Goal: Task Accomplishment & Management: Manage account settings

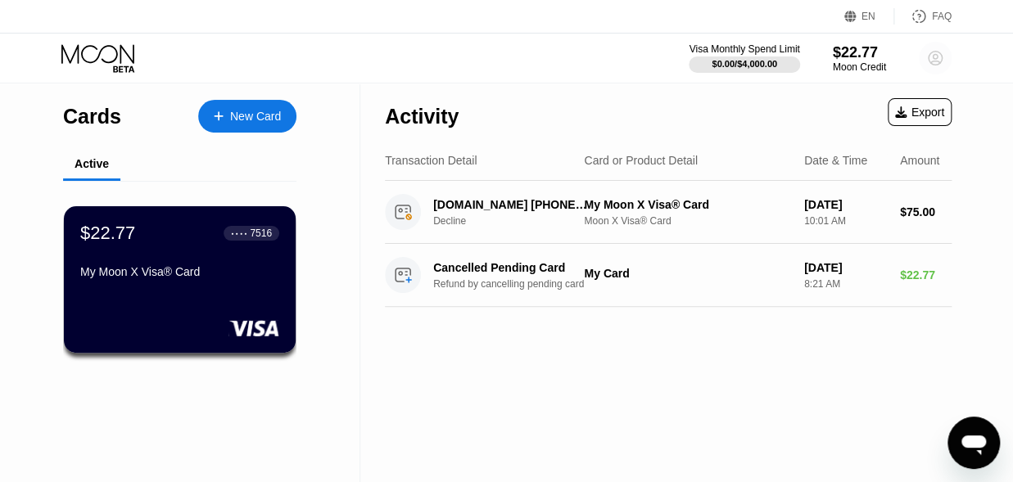
click at [931, 57] on circle at bounding box center [935, 58] width 33 height 33
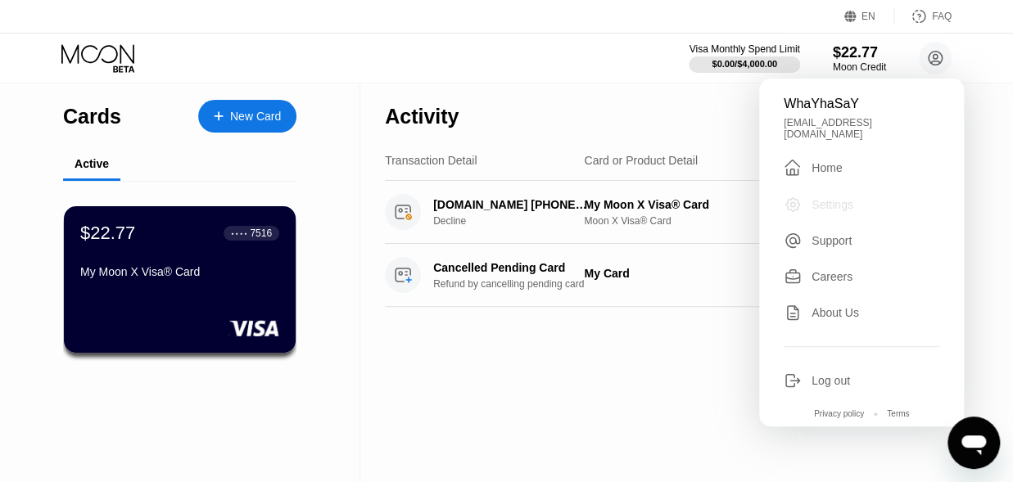
click at [829, 199] on div "Settings" at bounding box center [832, 204] width 42 height 13
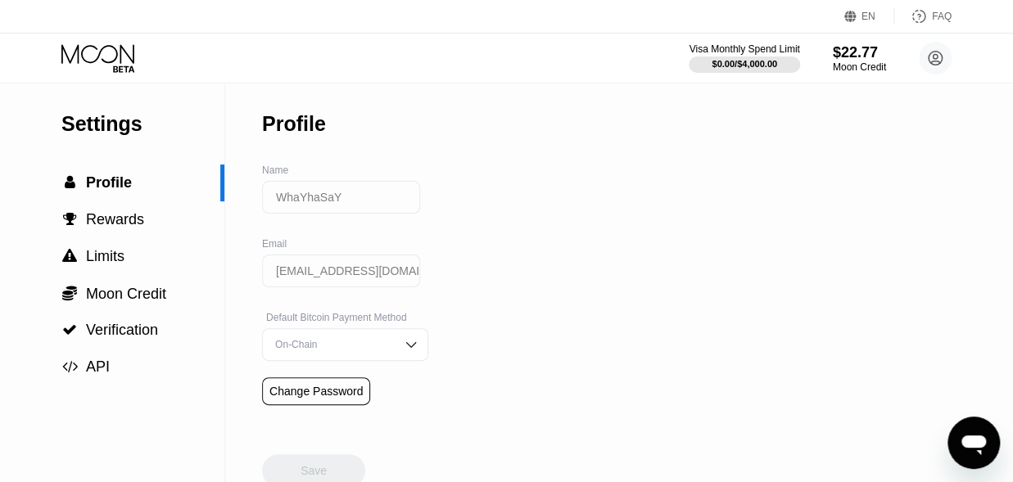
drag, startPoint x: 355, startPoint y: 197, endPoint x: 266, endPoint y: 200, distance: 88.5
click at [266, 200] on input "WhaYhaSaY" at bounding box center [341, 197] width 158 height 33
click at [386, 197] on input "WhaYhaSaY" at bounding box center [341, 197] width 158 height 33
click at [346, 201] on input "WhaYhaSaY" at bounding box center [341, 197] width 158 height 33
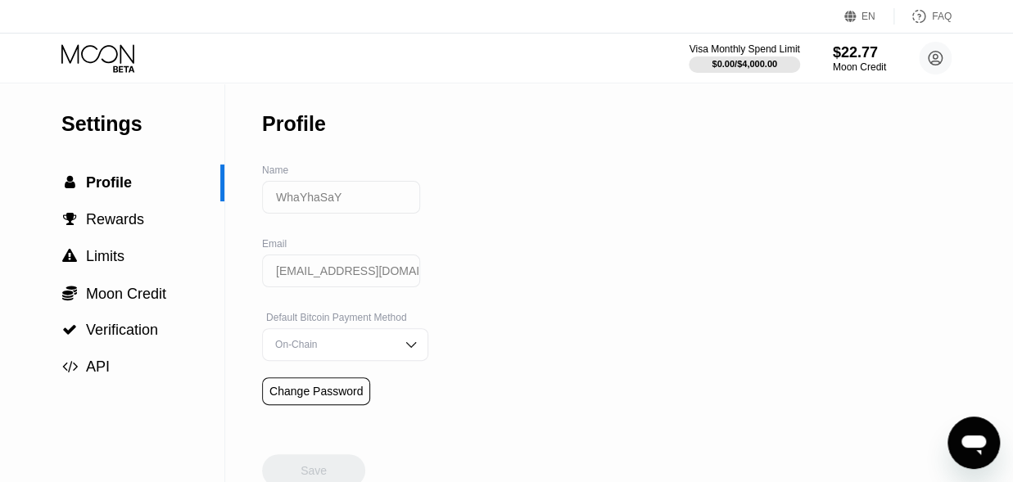
click at [337, 201] on input "WhaYhaSaY" at bounding box center [341, 197] width 158 height 33
click at [346, 201] on input "WhaYhaSaY" at bounding box center [341, 197] width 158 height 33
click at [354, 205] on input "WhaYhaSaY" at bounding box center [341, 197] width 158 height 33
click at [943, 55] on circle at bounding box center [935, 58] width 33 height 33
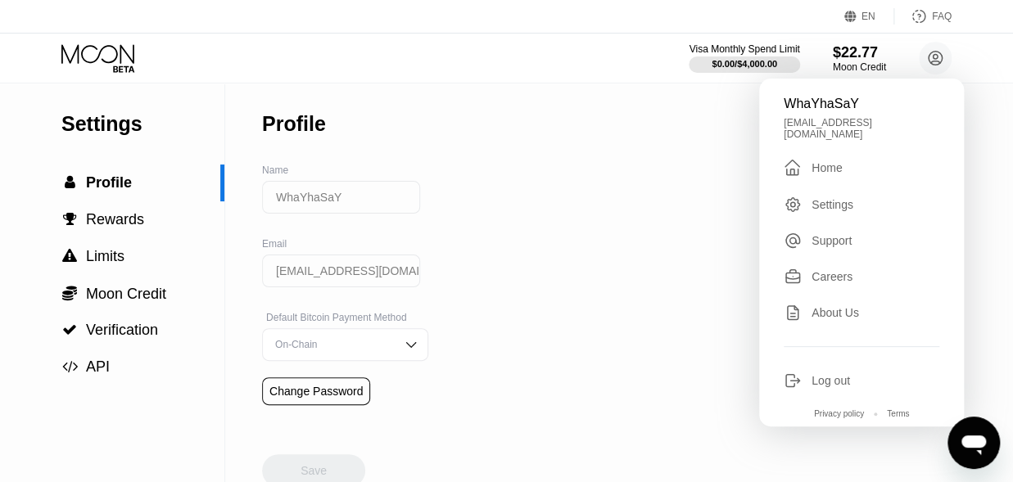
click at [327, 130] on div "Profile" at bounding box center [345, 124] width 166 height 81
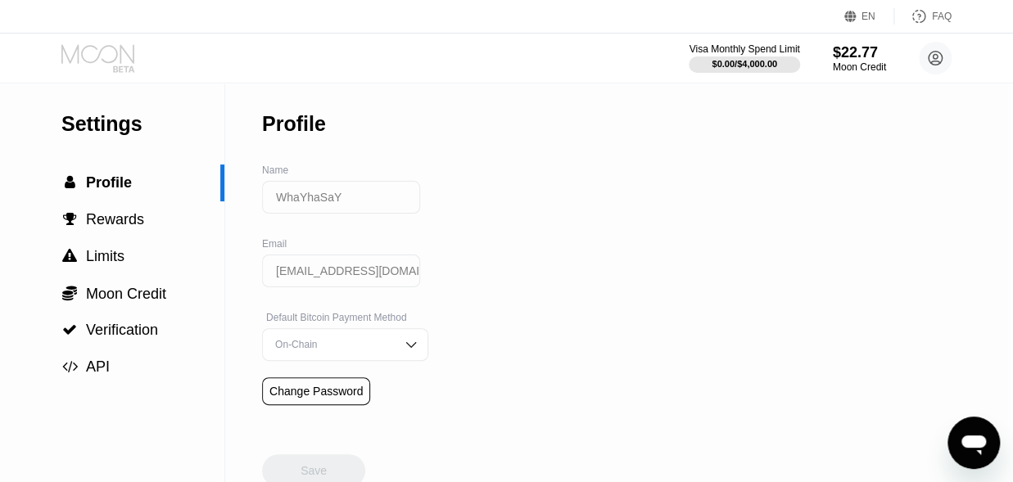
click at [113, 55] on icon at bounding box center [99, 58] width 76 height 29
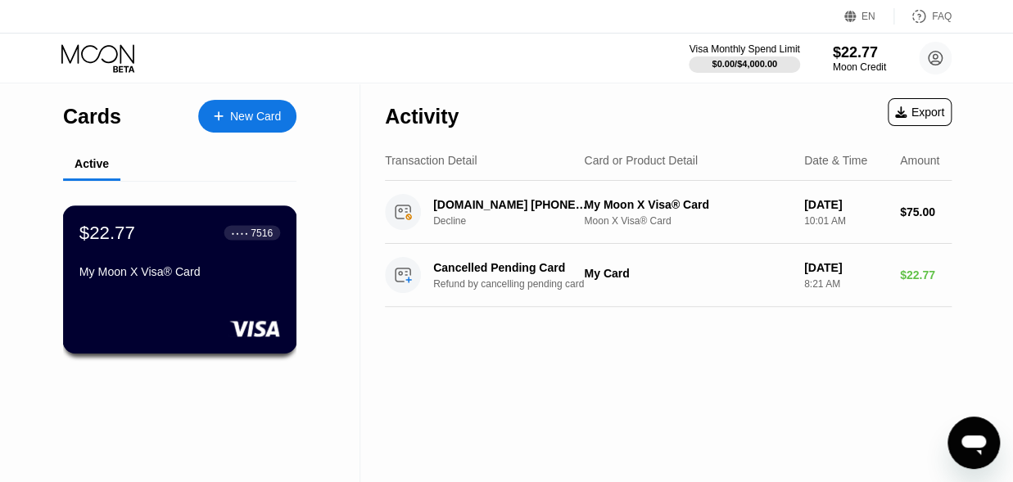
click at [221, 278] on div "My Moon X Visa® Card" at bounding box center [179, 271] width 201 height 13
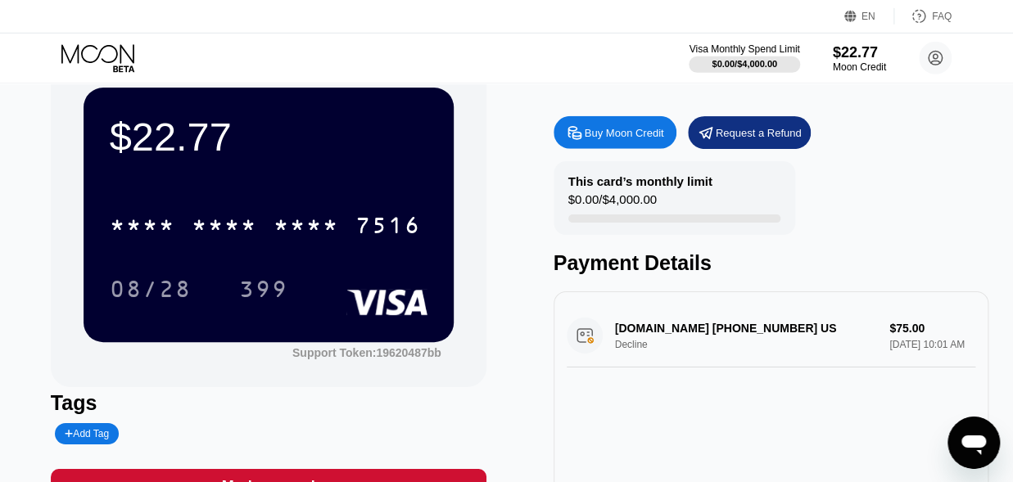
scroll to position [47, 0]
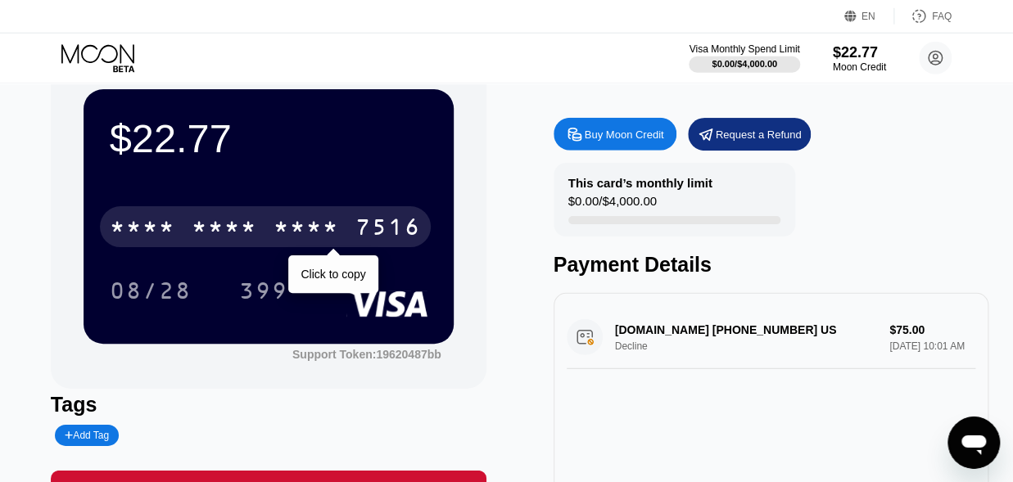
click at [329, 230] on div "* * * *" at bounding box center [306, 229] width 66 height 26
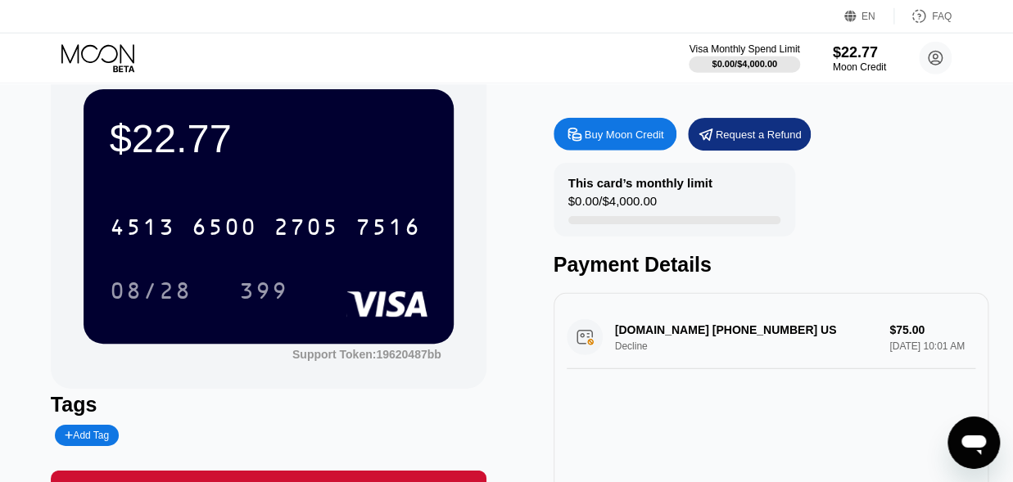
click at [933, 63] on circle at bounding box center [935, 58] width 33 height 33
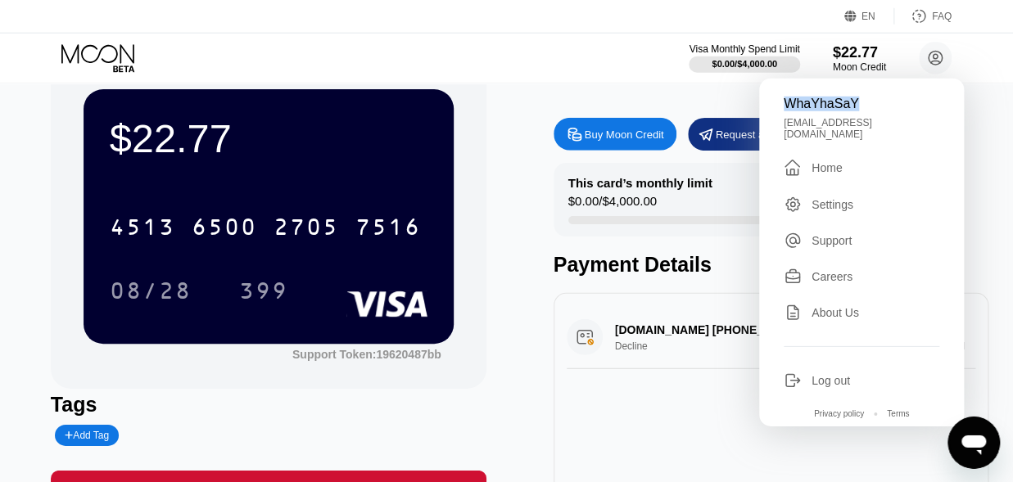
drag, startPoint x: 852, startPoint y: 104, endPoint x: 784, endPoint y: 102, distance: 68.0
click at [784, 102] on div "WhaYhaSaY" at bounding box center [862, 104] width 156 height 15
copy div "WhaYhaSaY"
click at [642, 88] on div "My Moon X Visa® Card" at bounding box center [772, 77] width 436 height 32
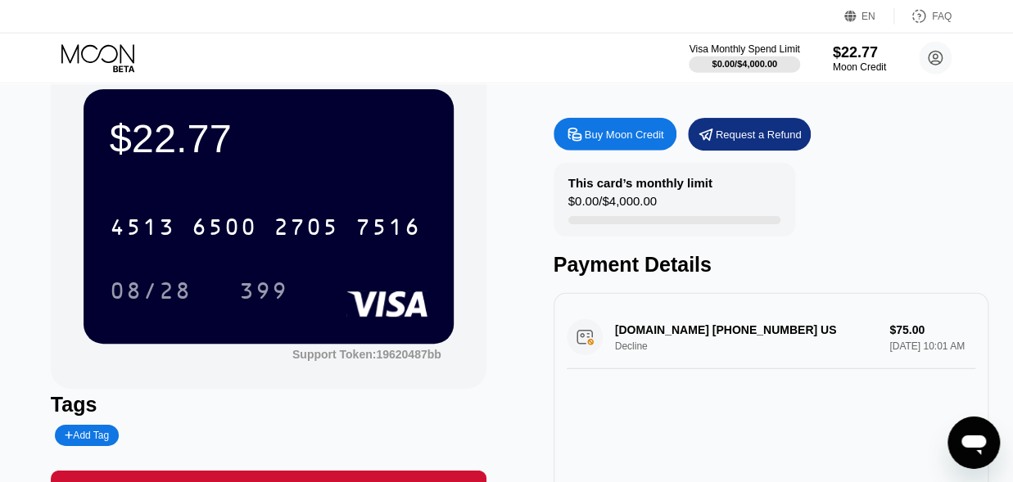
click at [102, 52] on icon at bounding box center [99, 58] width 76 height 29
